Goal: Find specific page/section: Find specific page/section

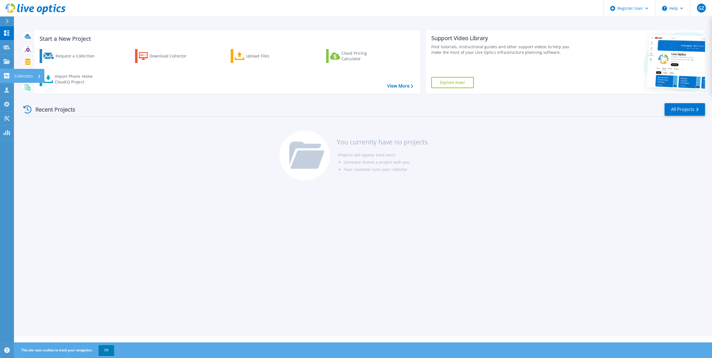
click at [9, 77] on icon at bounding box center [6, 75] width 5 height 5
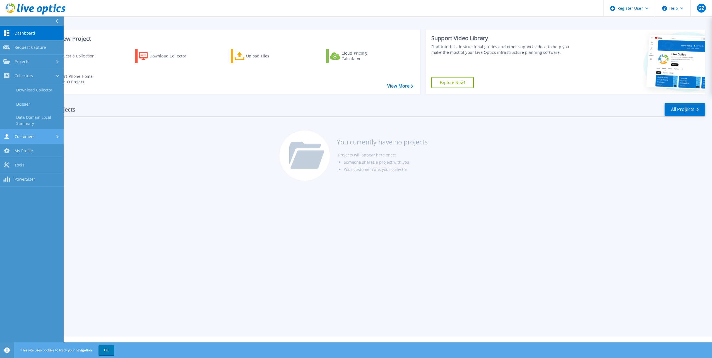
click at [32, 135] on span "Customers" at bounding box center [25, 136] width 20 height 5
click at [51, 155] on link "Search & Manage Users" at bounding box center [32, 153] width 64 height 18
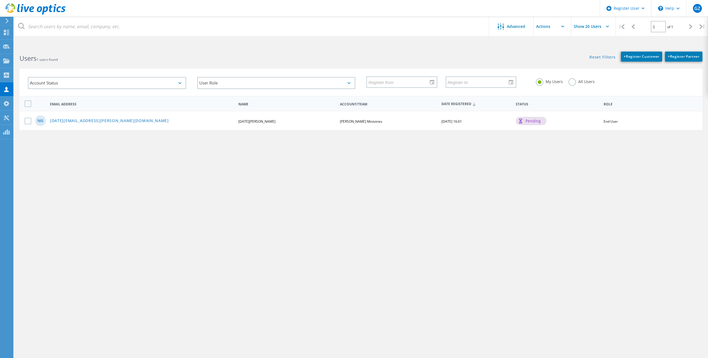
click at [614, 120] on span "End User" at bounding box center [610, 121] width 14 height 5
click at [87, 119] on link "noel.greenstreet@gei.org" at bounding box center [109, 121] width 119 height 5
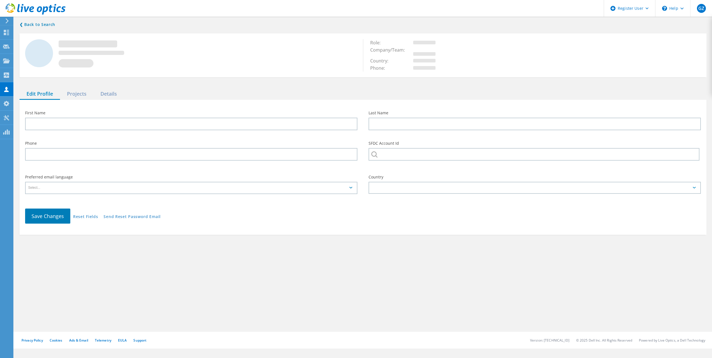
type input "Noel"
type input "Greenstreet"
type input "John Hagee Ministries"
type input "English"
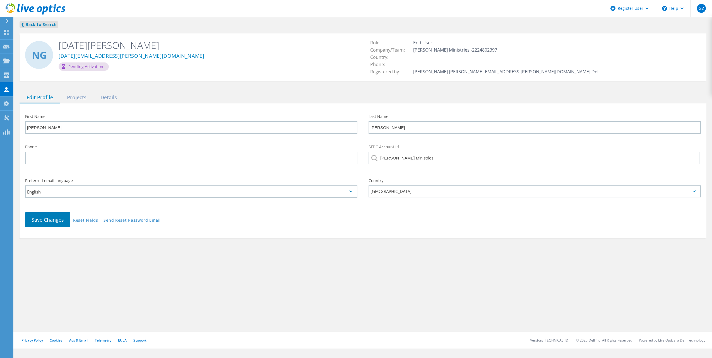
click at [26, 24] on link "❮ Back to Search" at bounding box center [39, 24] width 38 height 7
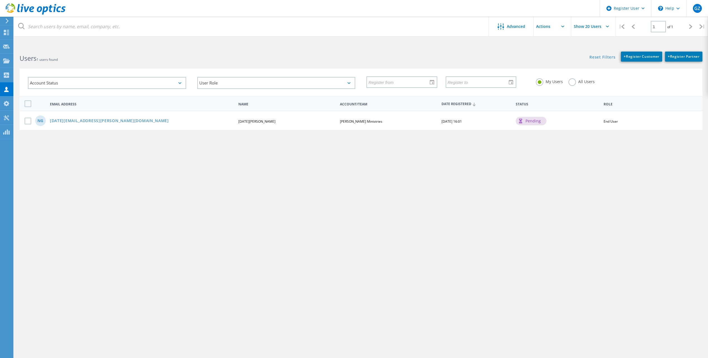
click at [534, 119] on div "pending" at bounding box center [530, 121] width 31 height 8
click at [359, 123] on span "John Hagee Ministries" at bounding box center [361, 121] width 42 height 5
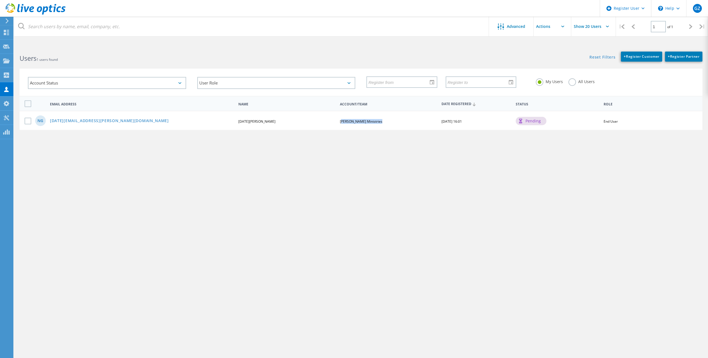
click at [359, 123] on span "John Hagee Ministries" at bounding box center [361, 121] width 42 height 5
click at [18, 61] on div "Projects" at bounding box center [26, 61] width 21 height 4
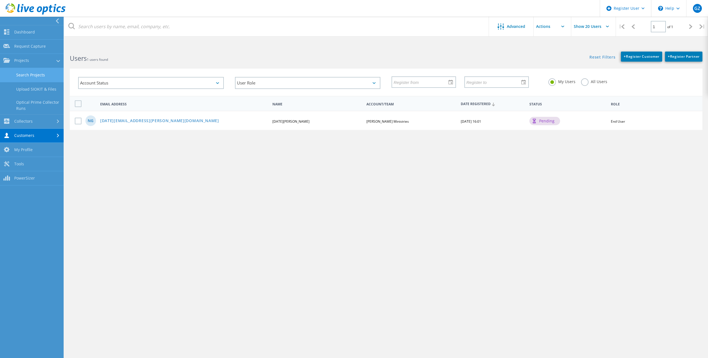
click at [26, 77] on link "Search Projects" at bounding box center [32, 75] width 64 height 14
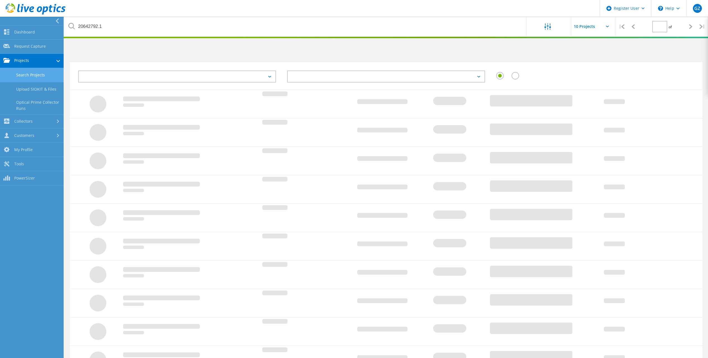
type input "1"
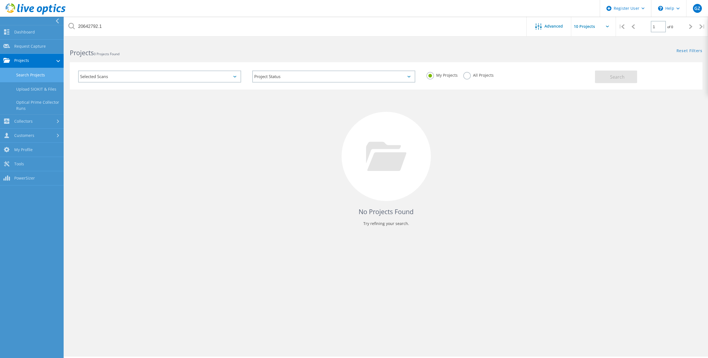
drag, startPoint x: 102, startPoint y: 77, endPoint x: 106, endPoint y: 78, distance: 4.3
click at [102, 77] on div "Selected Scans" at bounding box center [159, 77] width 163 height 12
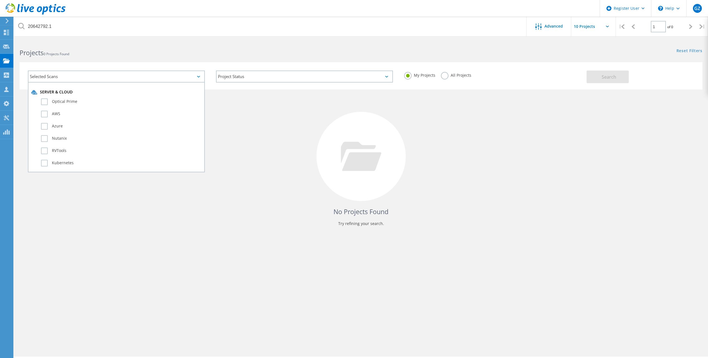
click at [110, 78] on div "Selected Scans" at bounding box center [116, 77] width 177 height 12
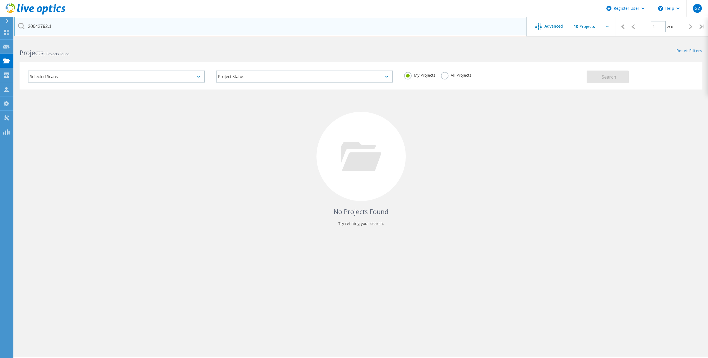
click at [64, 28] on input "20642792.1" at bounding box center [270, 27] width 513 height 20
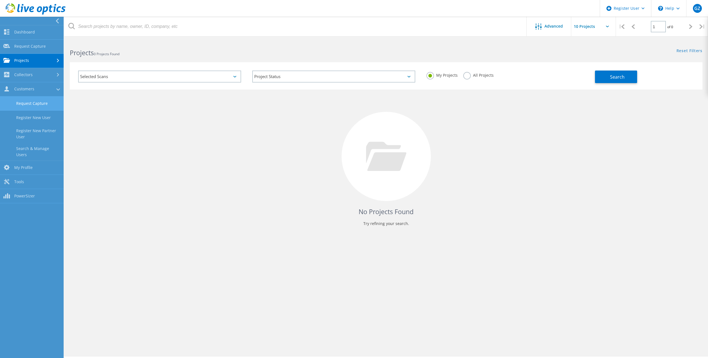
click at [31, 108] on link "Request Capture" at bounding box center [32, 103] width 64 height 14
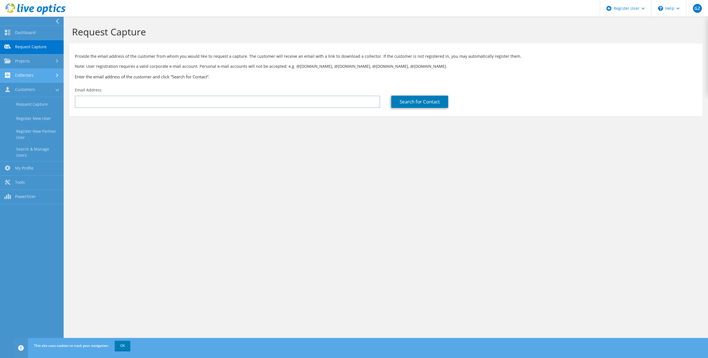
click at [38, 72] on link "Collectors" at bounding box center [32, 76] width 64 height 14
click at [38, 127] on link "Data Domain Local Summary" at bounding box center [32, 120] width 64 height 18
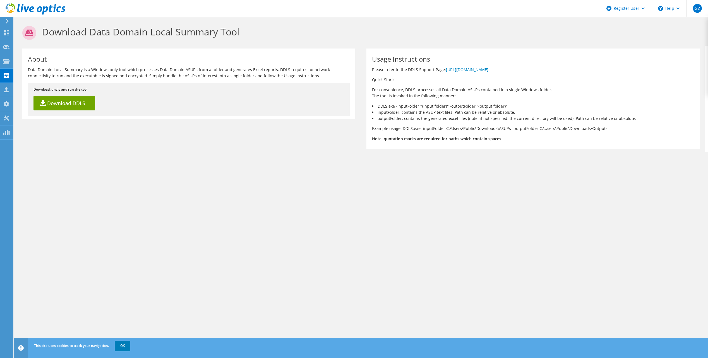
click at [6, 22] on icon at bounding box center [7, 21] width 4 height 5
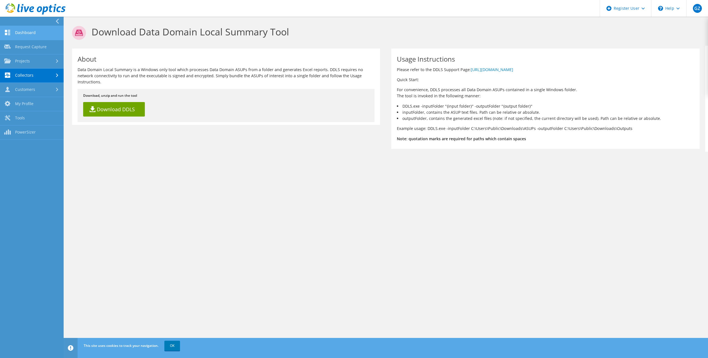
click at [19, 37] on link "Dashboard" at bounding box center [32, 33] width 64 height 14
